Goal: Information Seeking & Learning: Learn about a topic

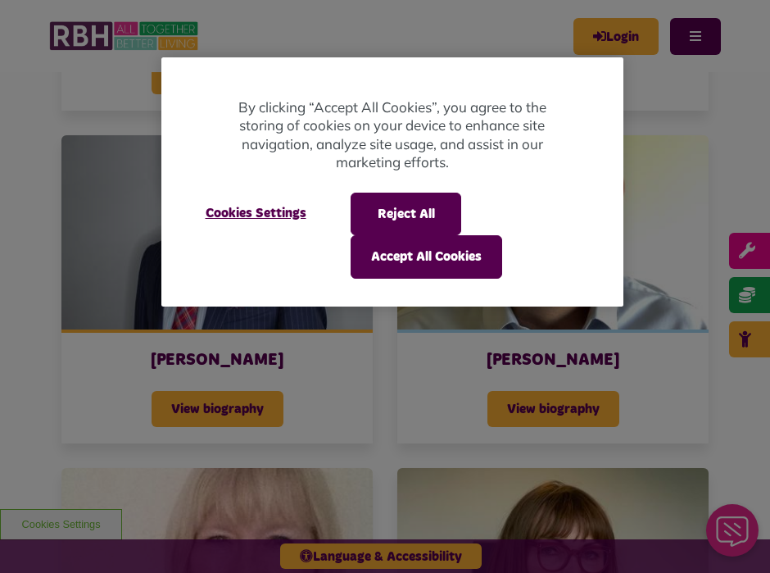
scroll to position [737, 0]
click at [432, 215] on button "Reject All" at bounding box center [406, 214] width 111 height 43
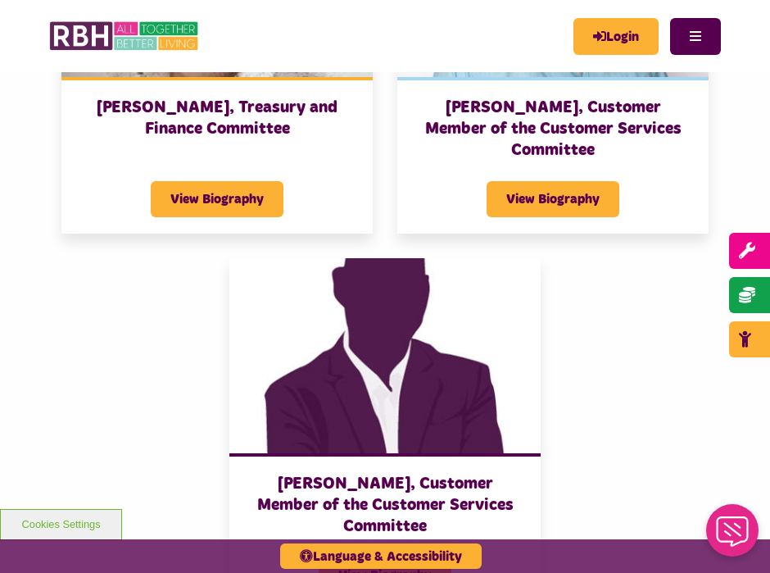
scroll to position [3851, 0]
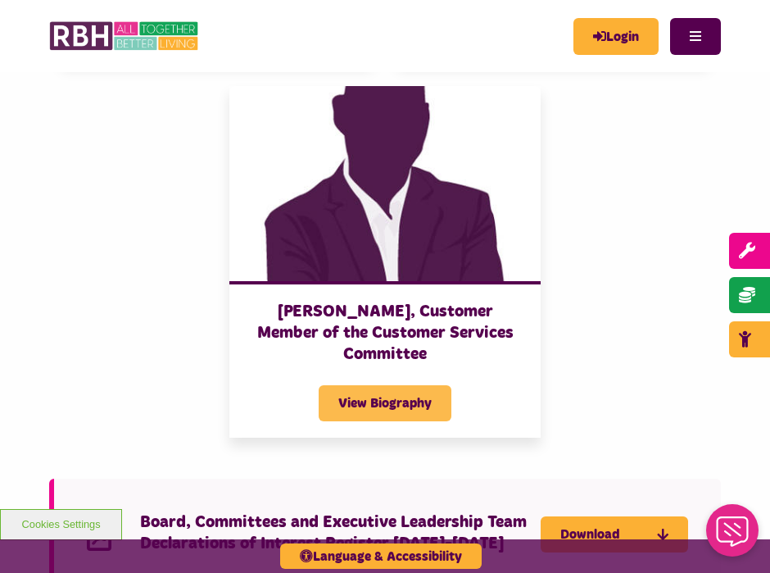
click at [424, 385] on span "View Biography" at bounding box center [385, 403] width 133 height 36
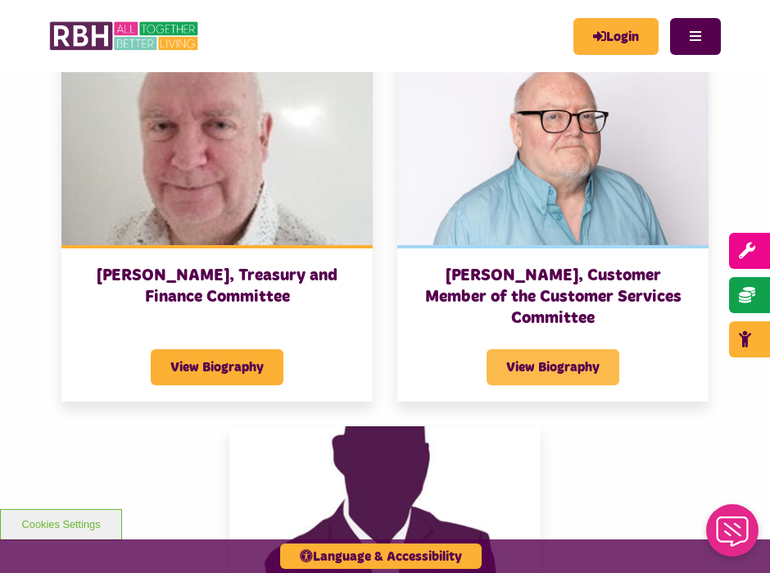
scroll to position [3506, 0]
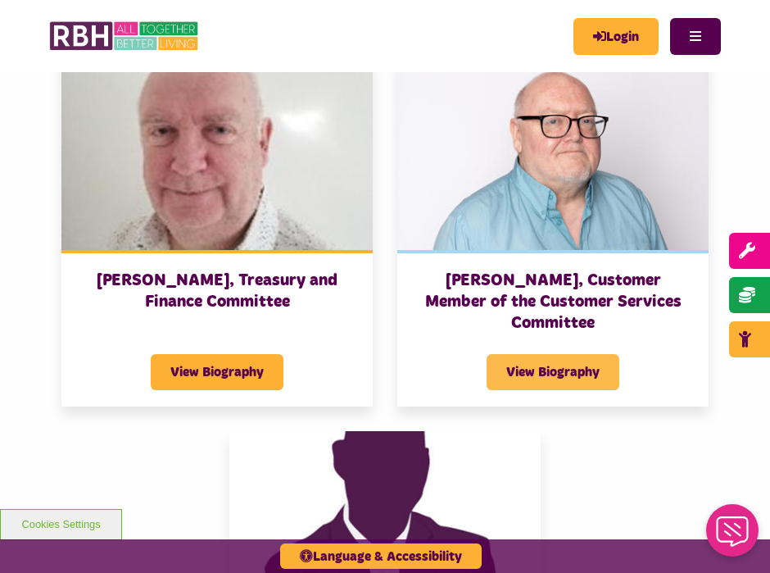
click at [514, 354] on span "View Biography" at bounding box center [553, 372] width 133 height 36
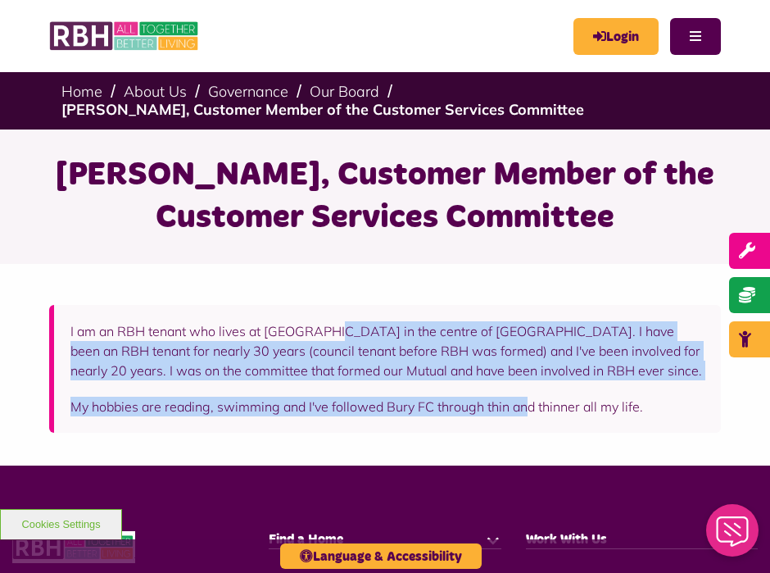
drag, startPoint x: 333, startPoint y: 327, endPoint x: 531, endPoint y: 416, distance: 216.7
click at [531, 416] on div "I am an RBH tenant who lives at College Bank in the centre of Rochdale. I have …" at bounding box center [385, 369] width 672 height 128
